Goal: Navigation & Orientation: Find specific page/section

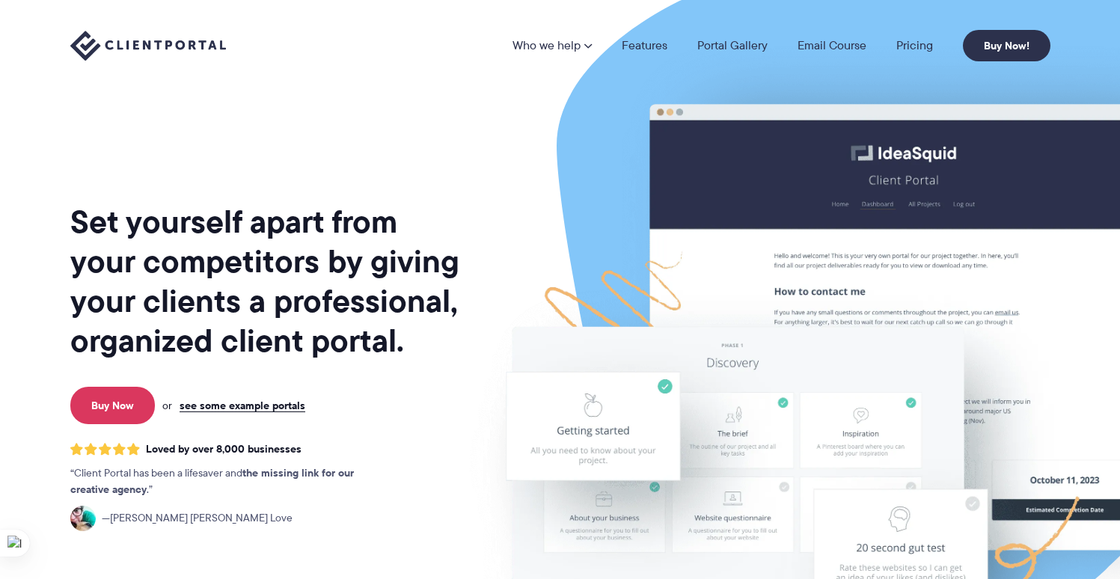
click at [380, 121] on div "Set yourself apart from your competitors by giving your clients a professional,…" at bounding box center [266, 370] width 392 height 717
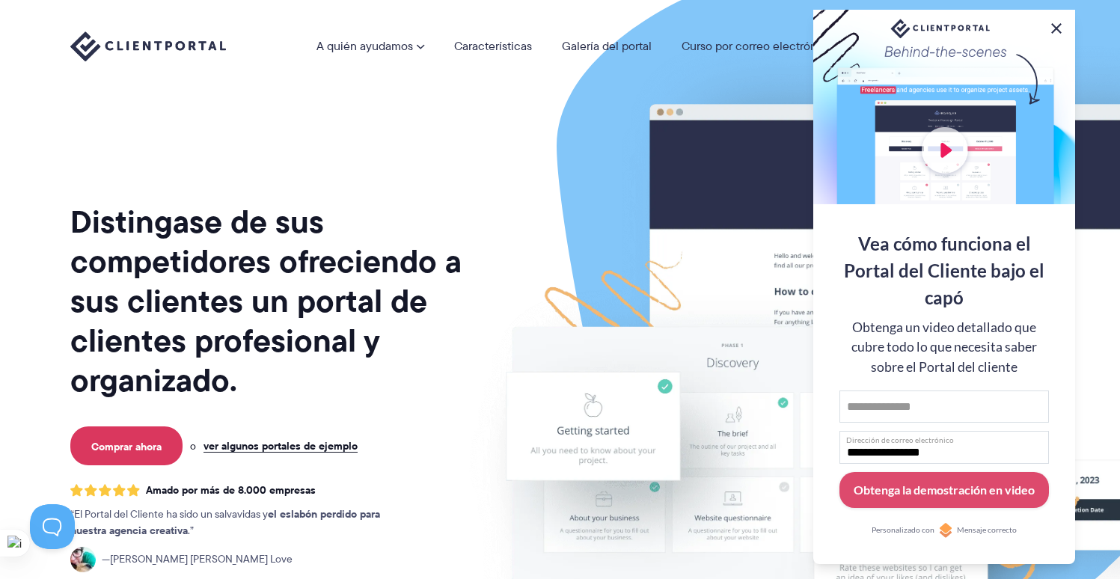
click at [1062, 23] on button at bounding box center [1056, 28] width 18 height 18
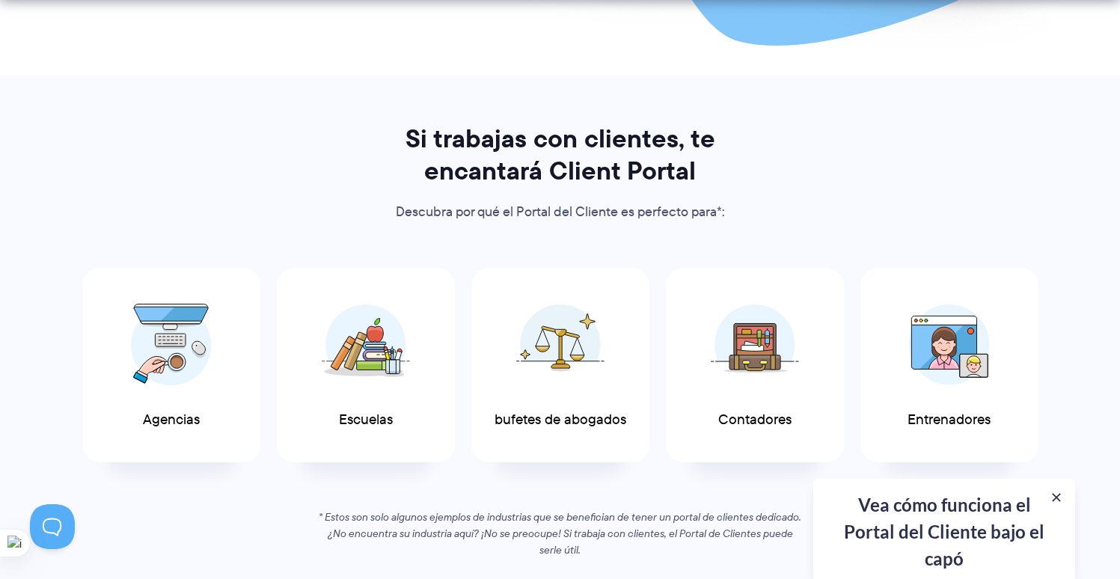
scroll to position [659, 0]
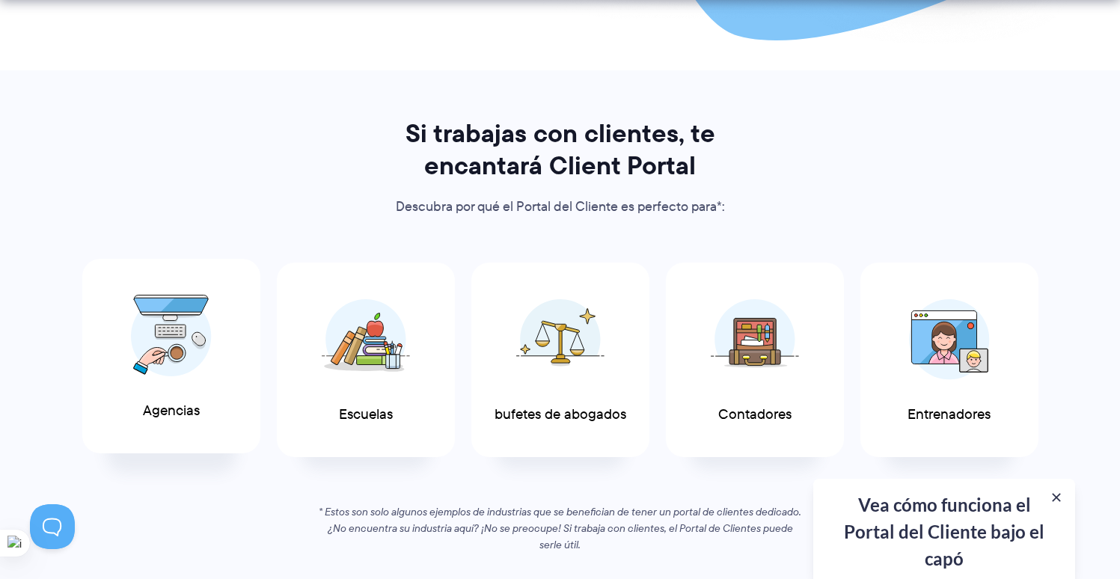
click at [152, 352] on img at bounding box center [171, 336] width 81 height 82
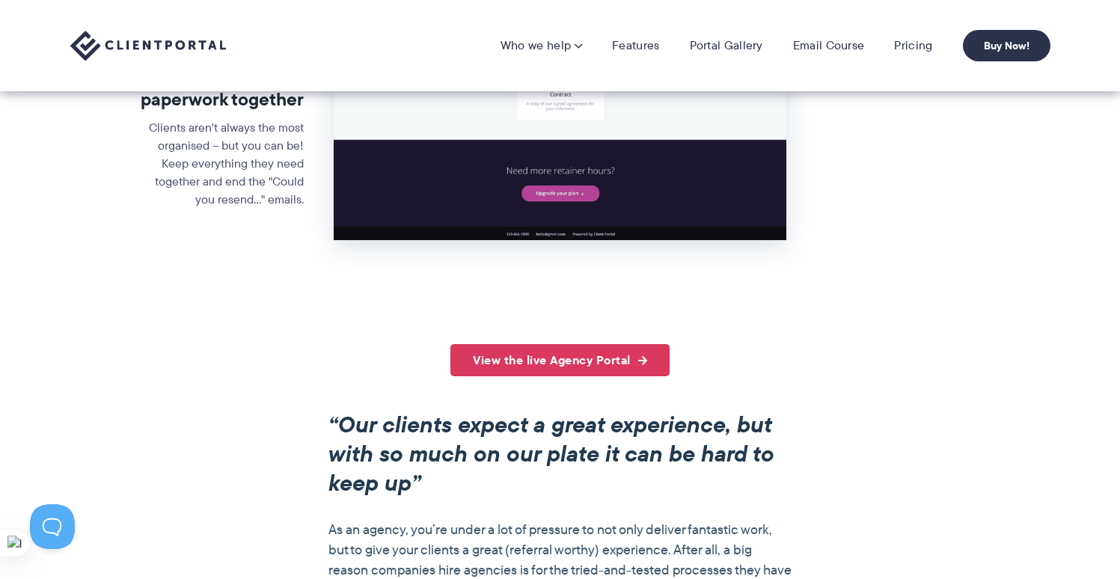
scroll to position [797, 0]
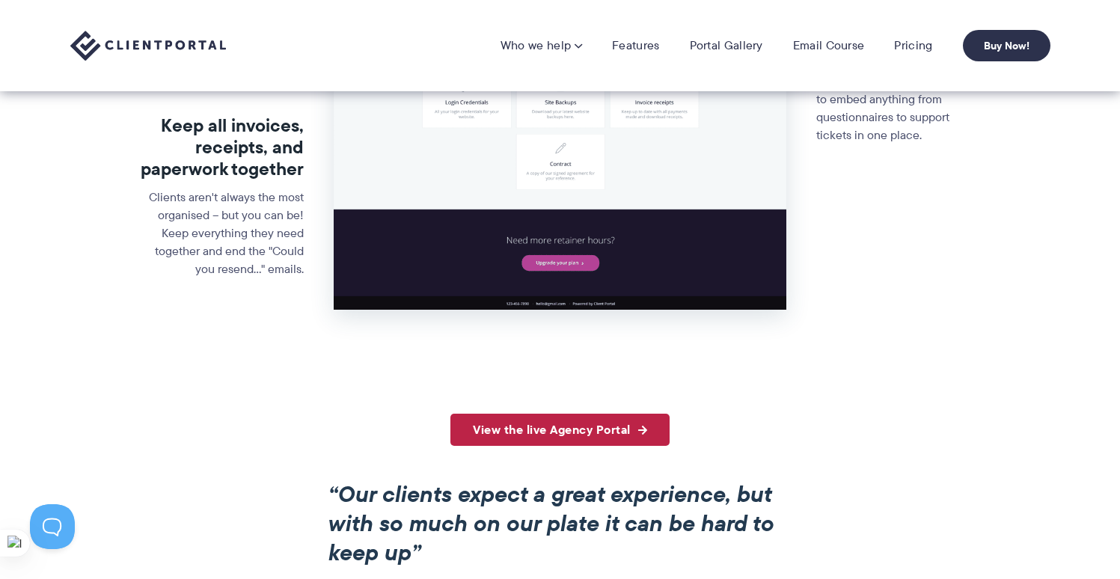
click at [613, 425] on link "View the live Agency Portal" at bounding box center [559, 430] width 219 height 32
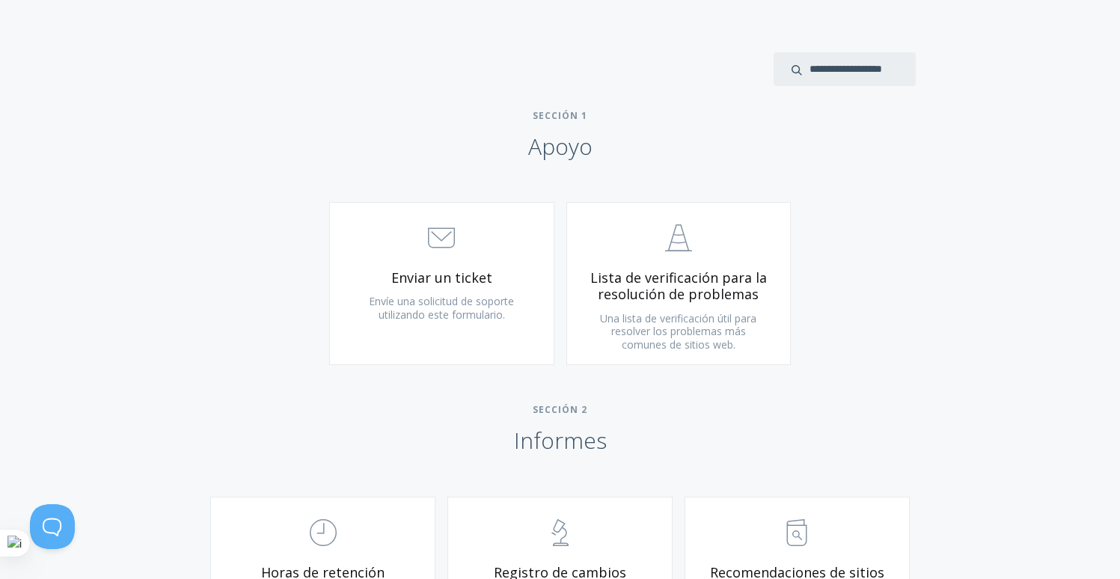
scroll to position [666, 0]
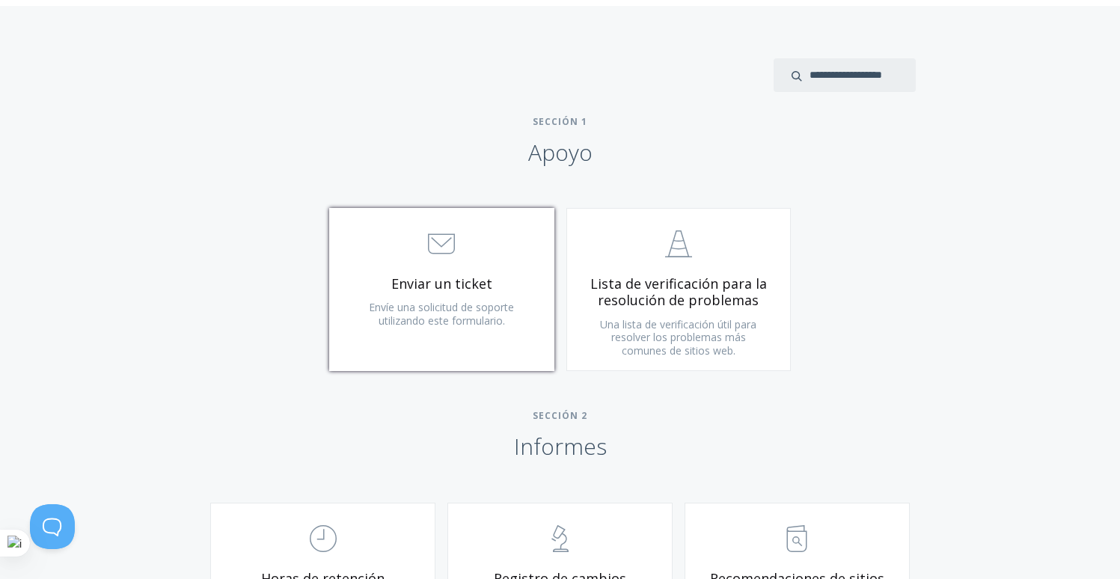
click at [458, 260] on span ".st0{fill:none;stroke:#000000;stroke-width:2;stroke-miterlimit:10;} 3. Communic…" at bounding box center [441, 245] width 179 height 46
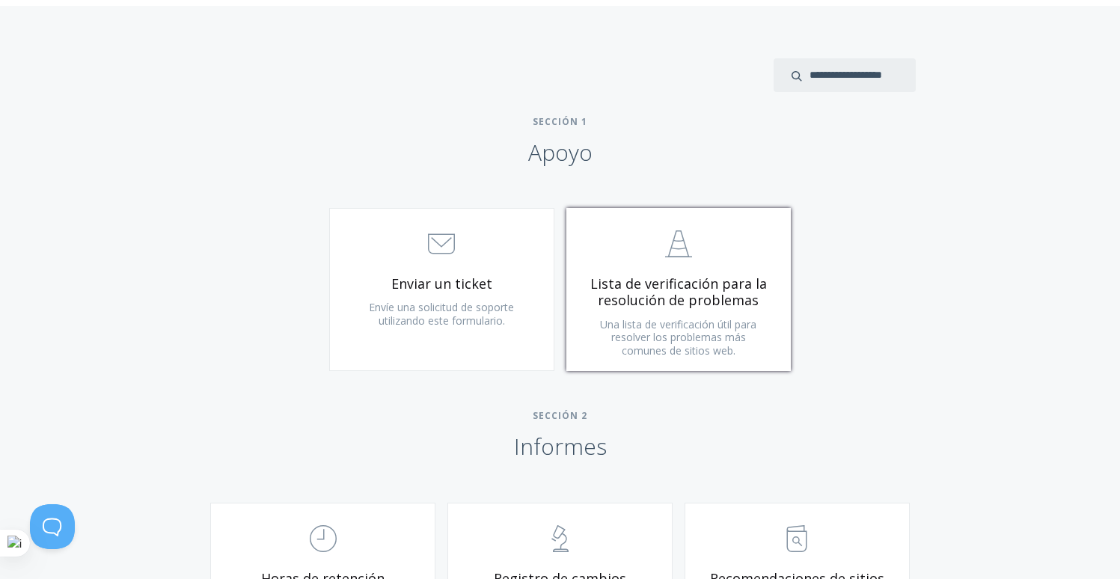
click at [674, 293] on font "Lista de verificación para la resolución de problemas" at bounding box center [678, 292] width 177 height 35
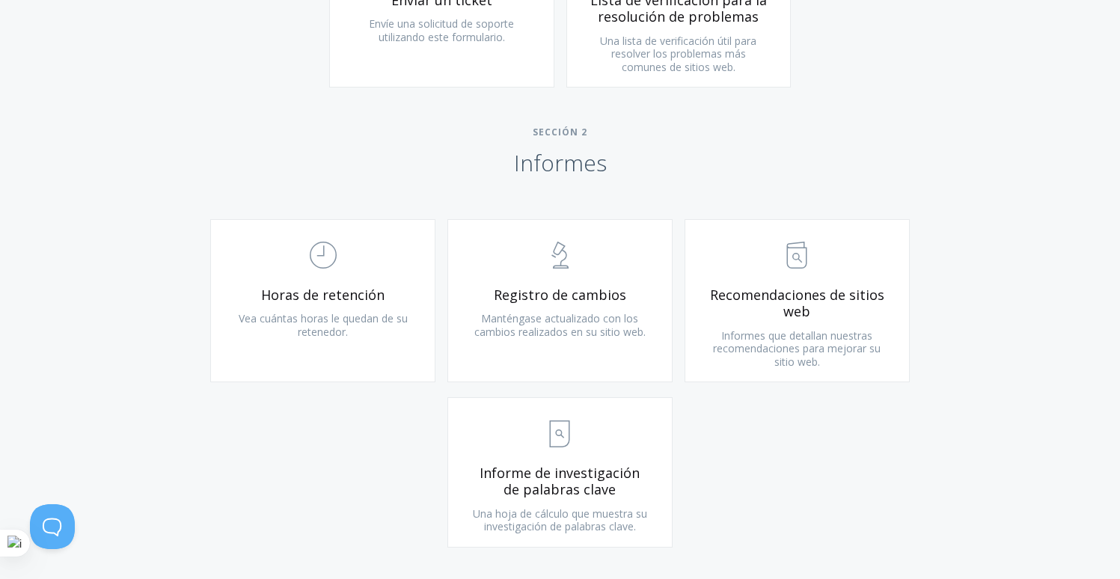
scroll to position [955, 0]
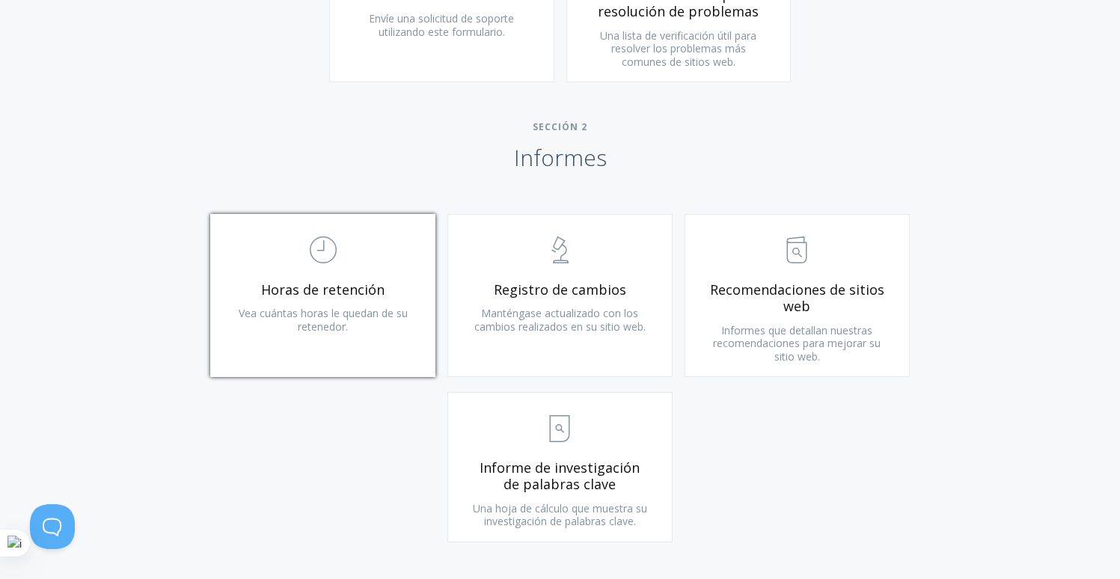
click at [287, 291] on font "Horas de retención" at bounding box center [322, 290] width 123 height 18
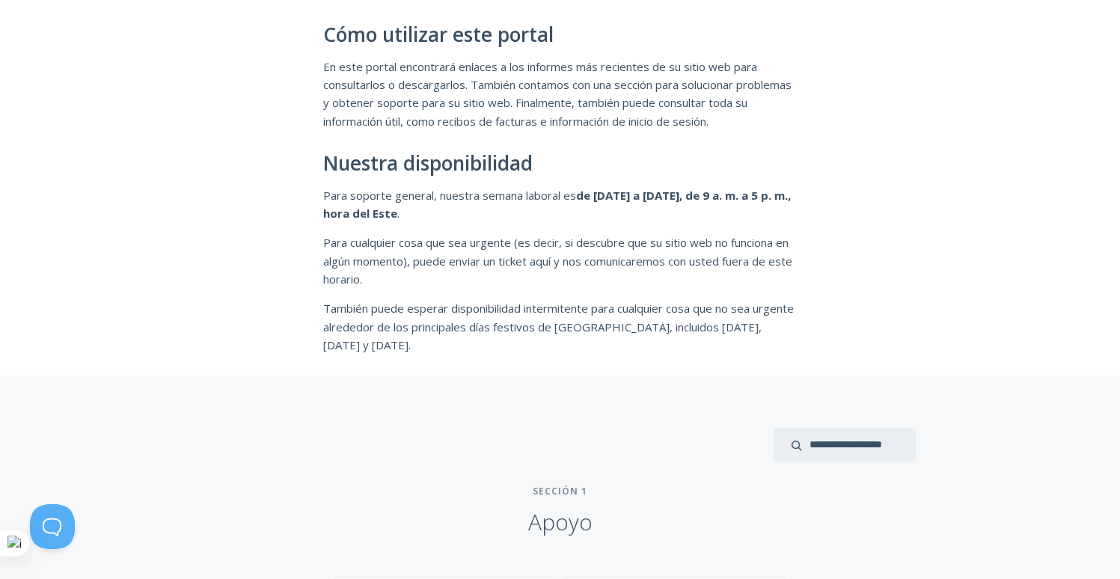
scroll to position [0, 0]
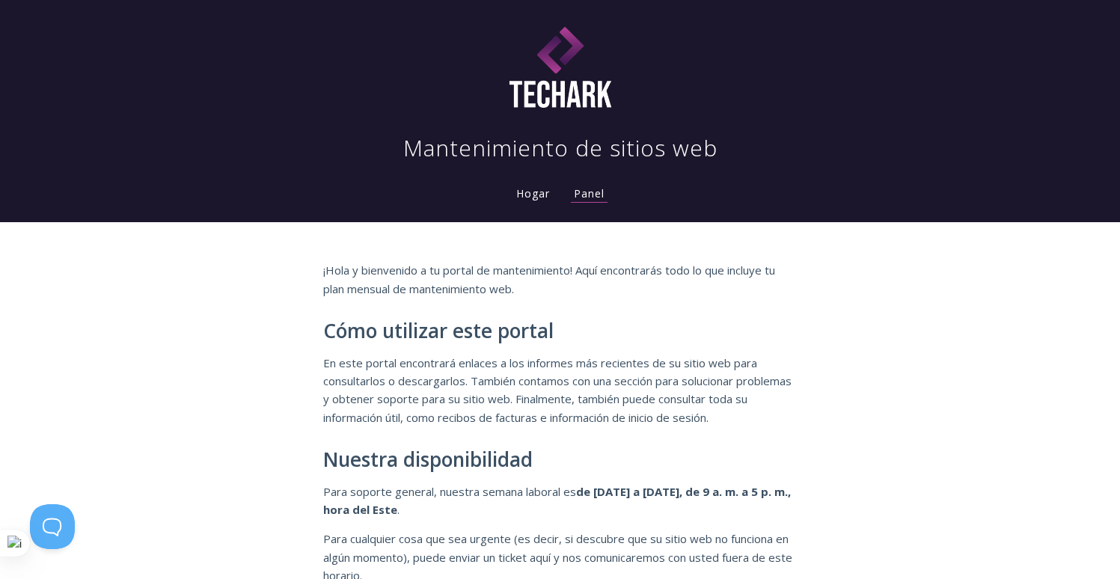
click at [523, 199] on font "Hogar" at bounding box center [533, 193] width 34 height 14
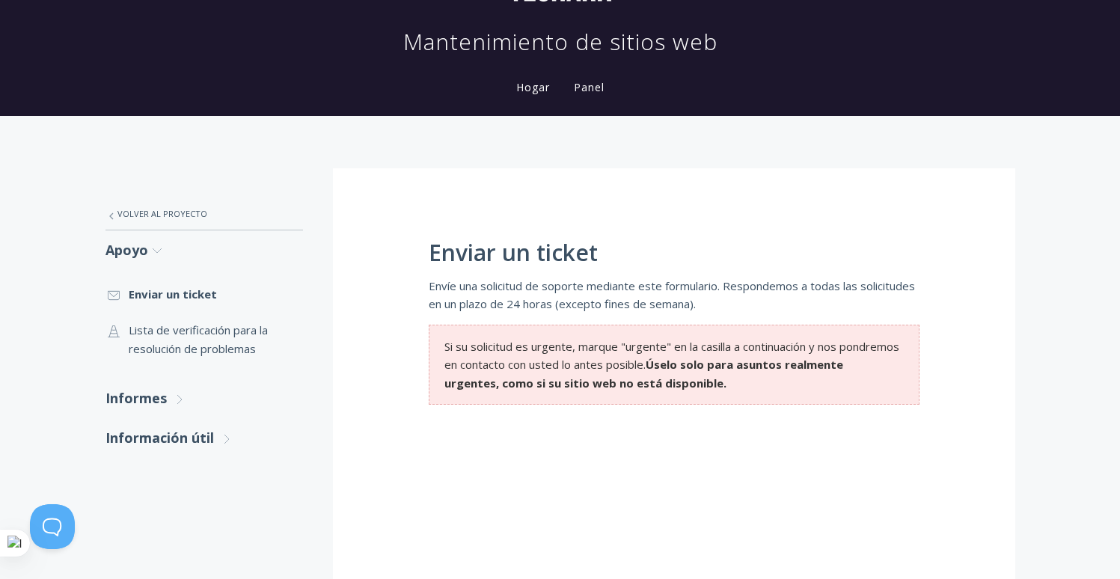
scroll to position [102, 0]
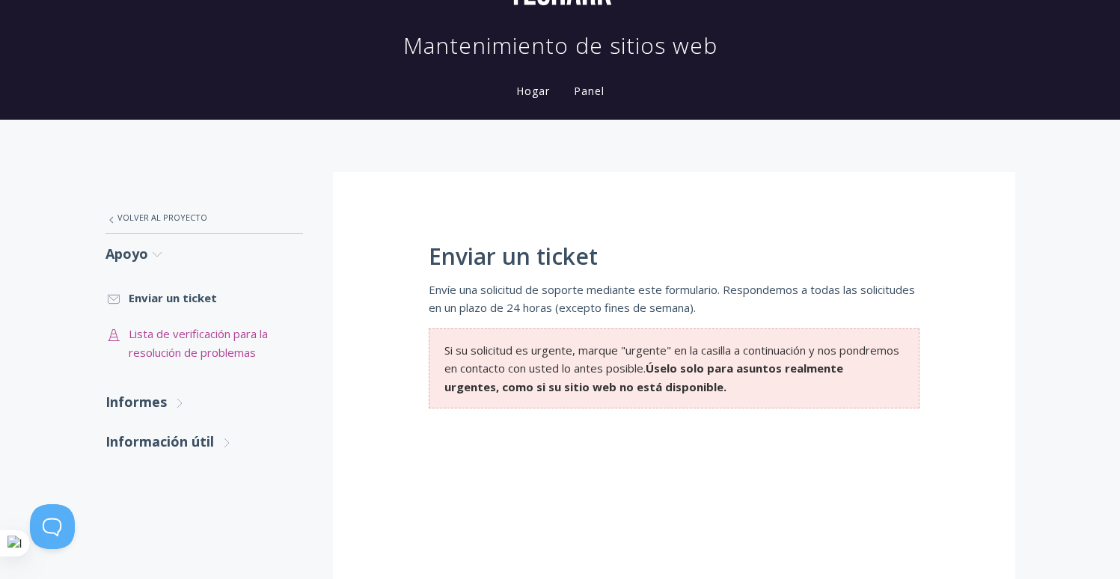
click at [204, 332] on font "Lista de verificación para la resolución de problemas" at bounding box center [198, 342] width 139 height 33
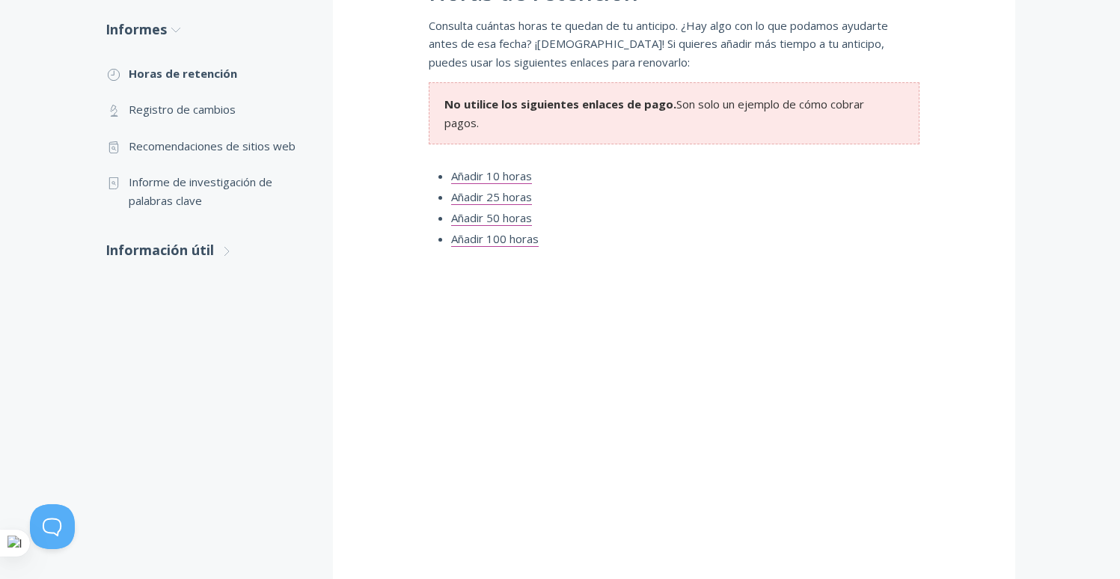
scroll to position [364, 0]
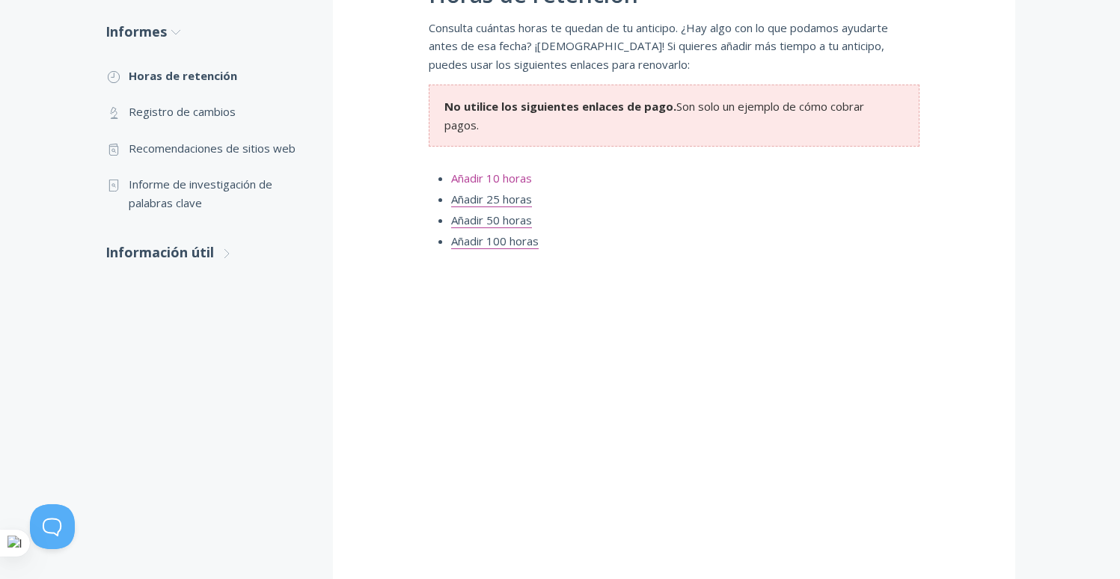
click at [496, 183] on font "Añadir 10 horas" at bounding box center [491, 178] width 81 height 15
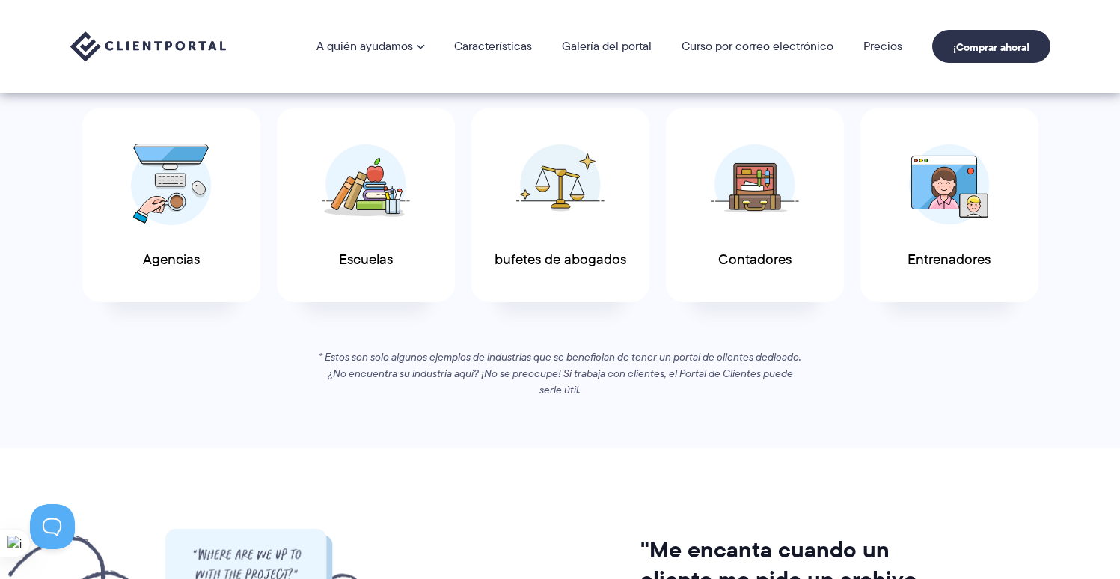
scroll to position [809, 0]
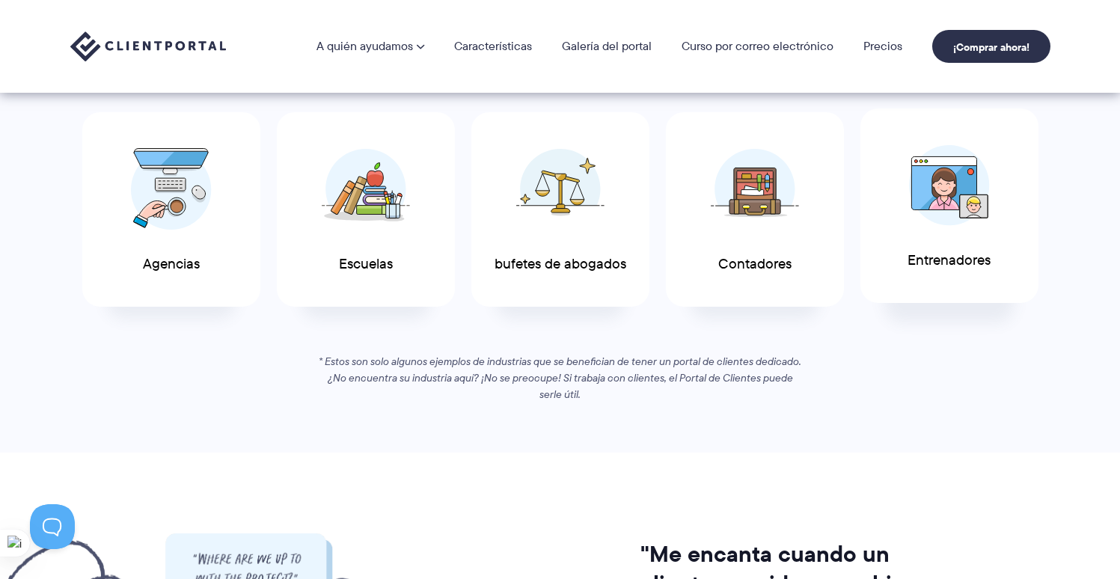
click at [953, 195] on img at bounding box center [949, 185] width 81 height 81
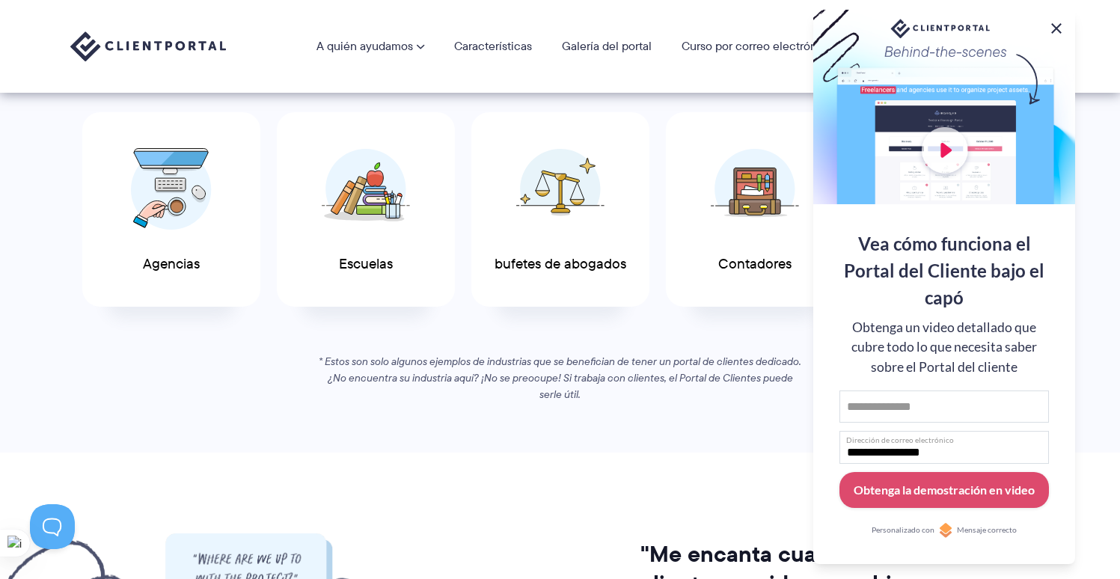
click at [1053, 21] on button at bounding box center [1056, 28] width 18 height 18
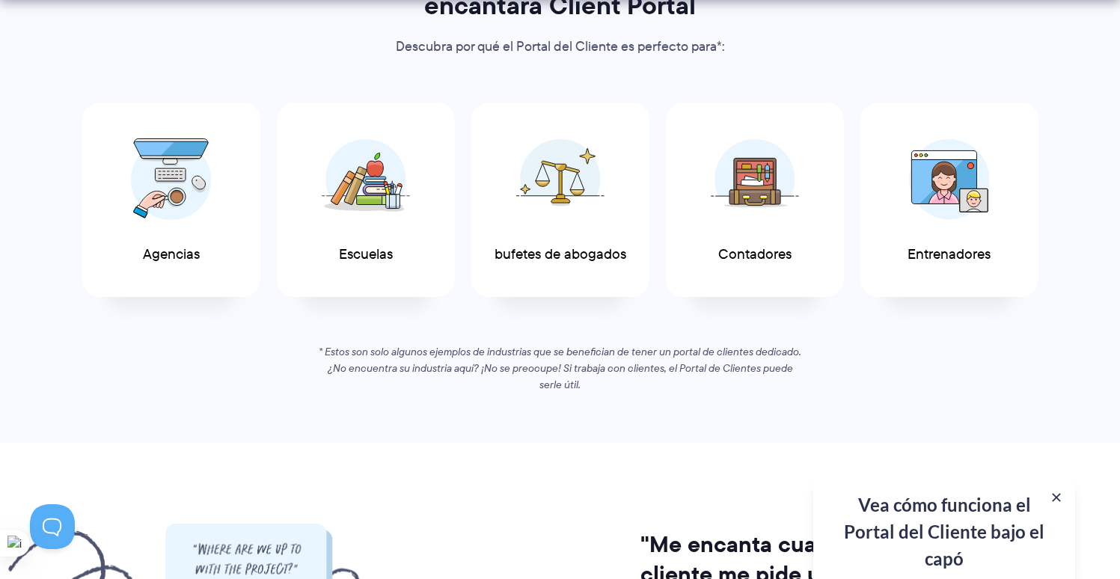
scroll to position [824, 0]
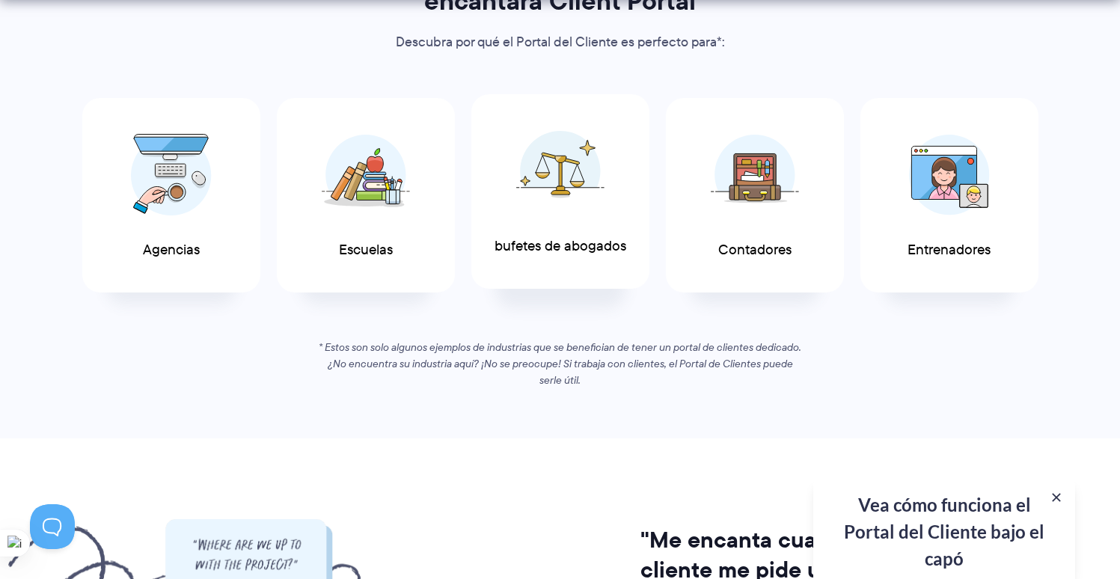
click at [547, 183] on img at bounding box center [560, 171] width 88 height 82
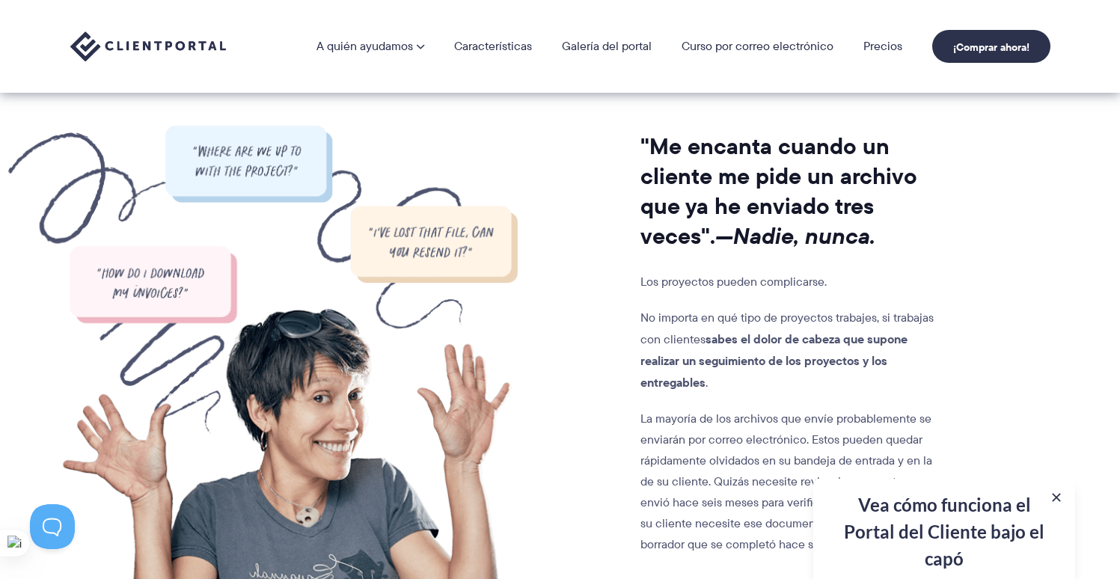
scroll to position [1189, 0]
